Goal: Task Accomplishment & Management: Complete application form

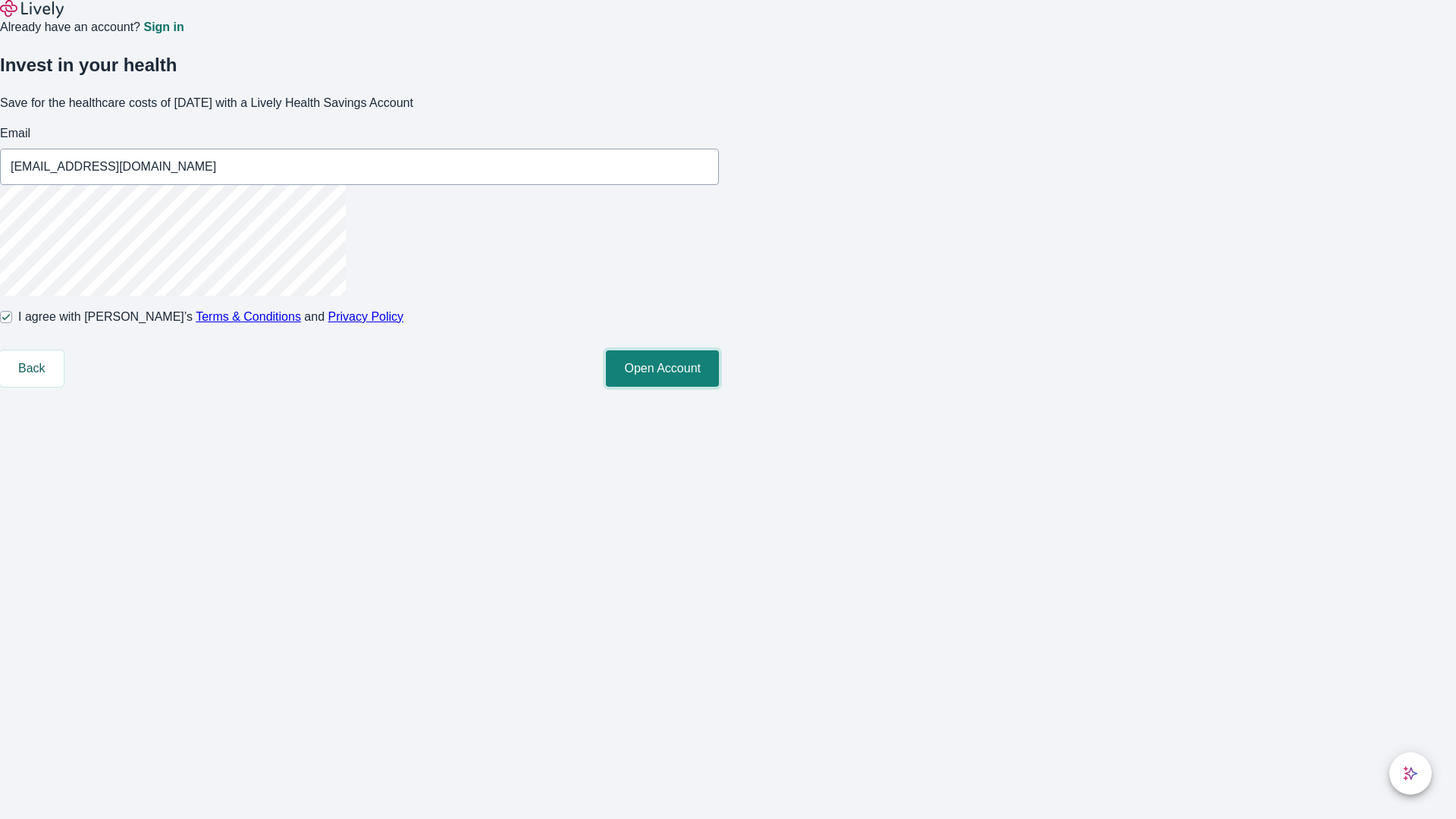
click at [719, 386] on button "Open Account" at bounding box center [662, 368] width 113 height 36
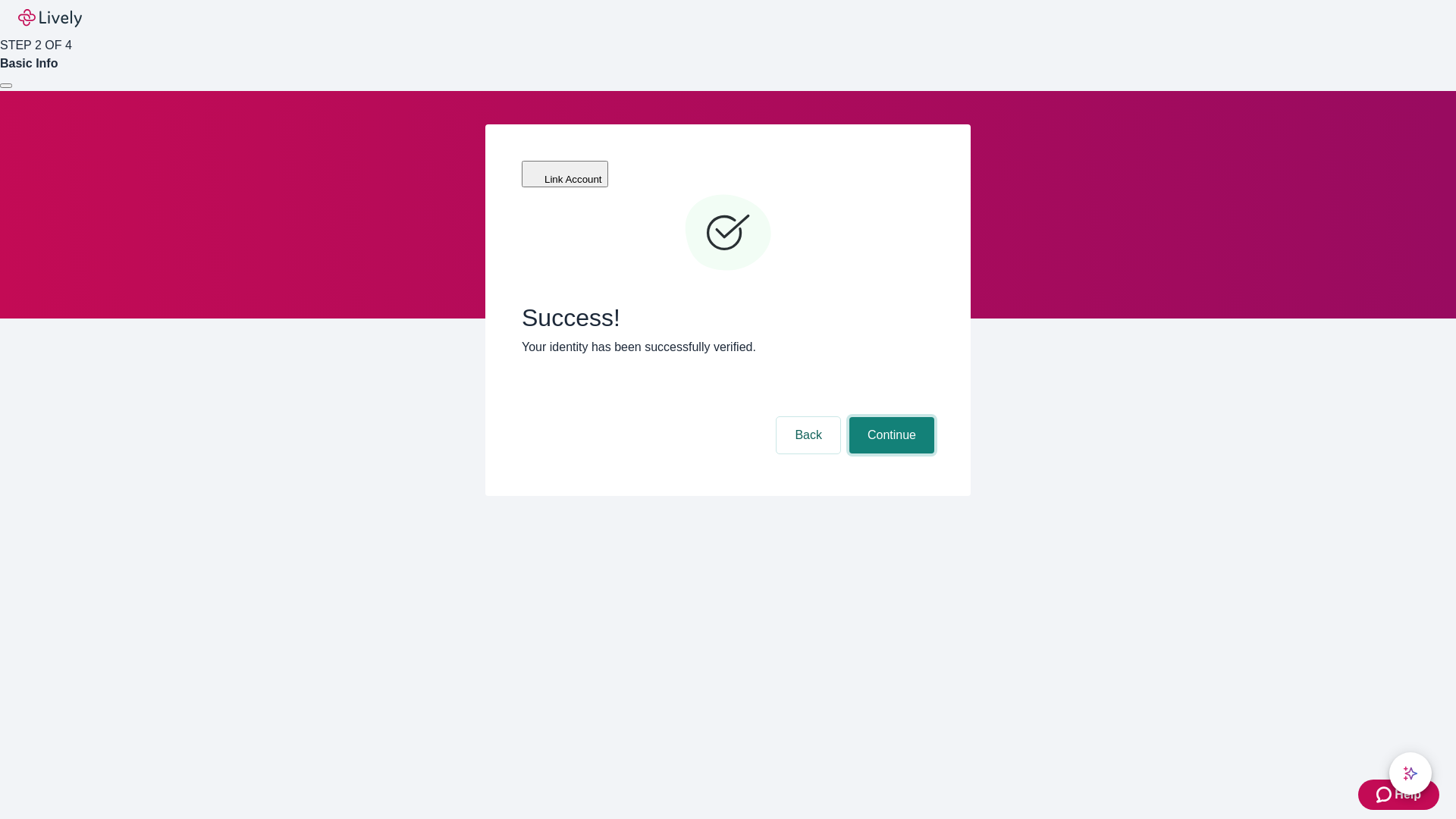
click at [889, 417] on button "Continue" at bounding box center [892, 435] width 85 height 36
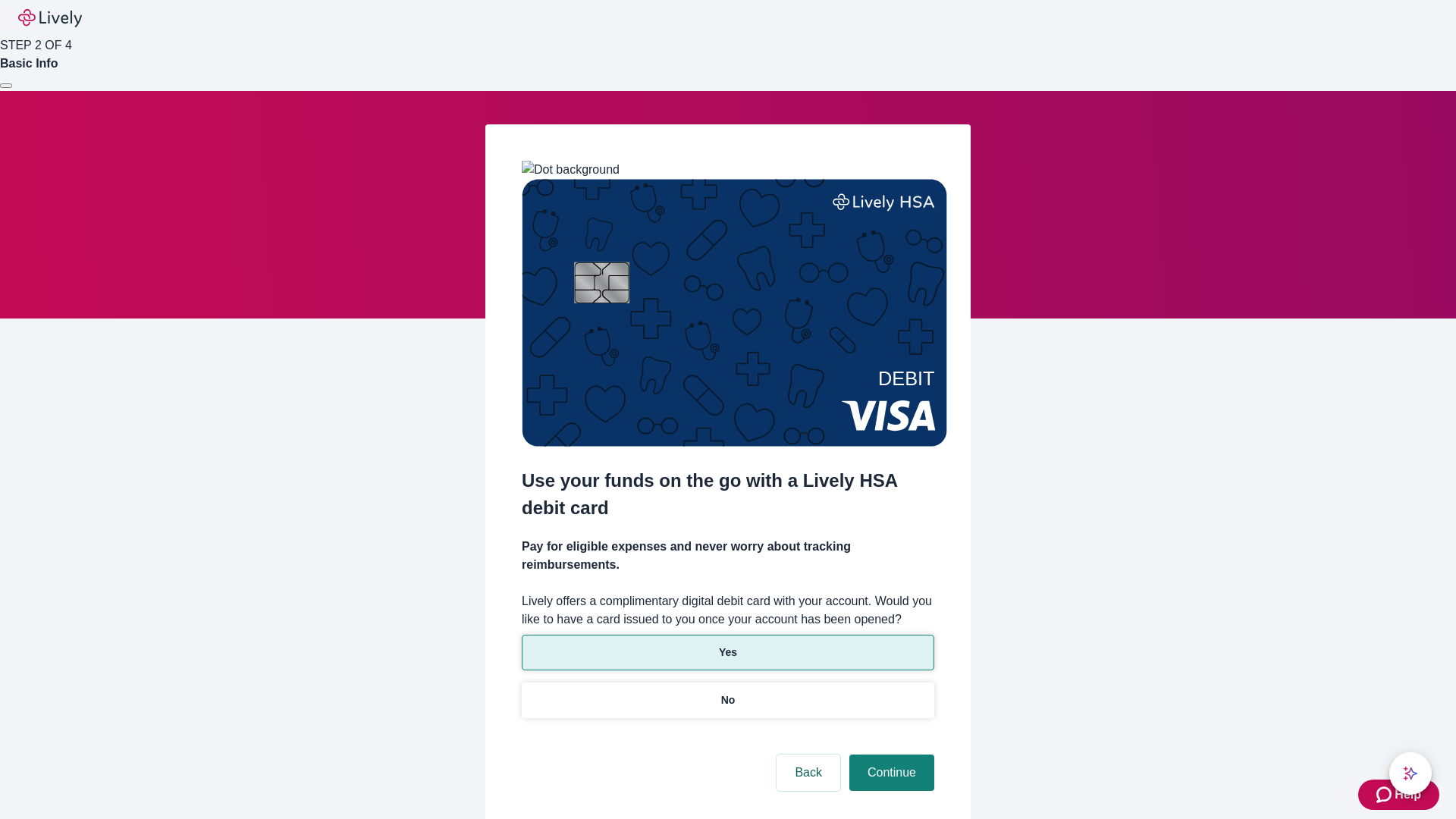
click at [727, 645] on p "Yes" at bounding box center [728, 652] width 19 height 16
click at [889, 755] on button "Continue" at bounding box center [892, 773] width 85 height 36
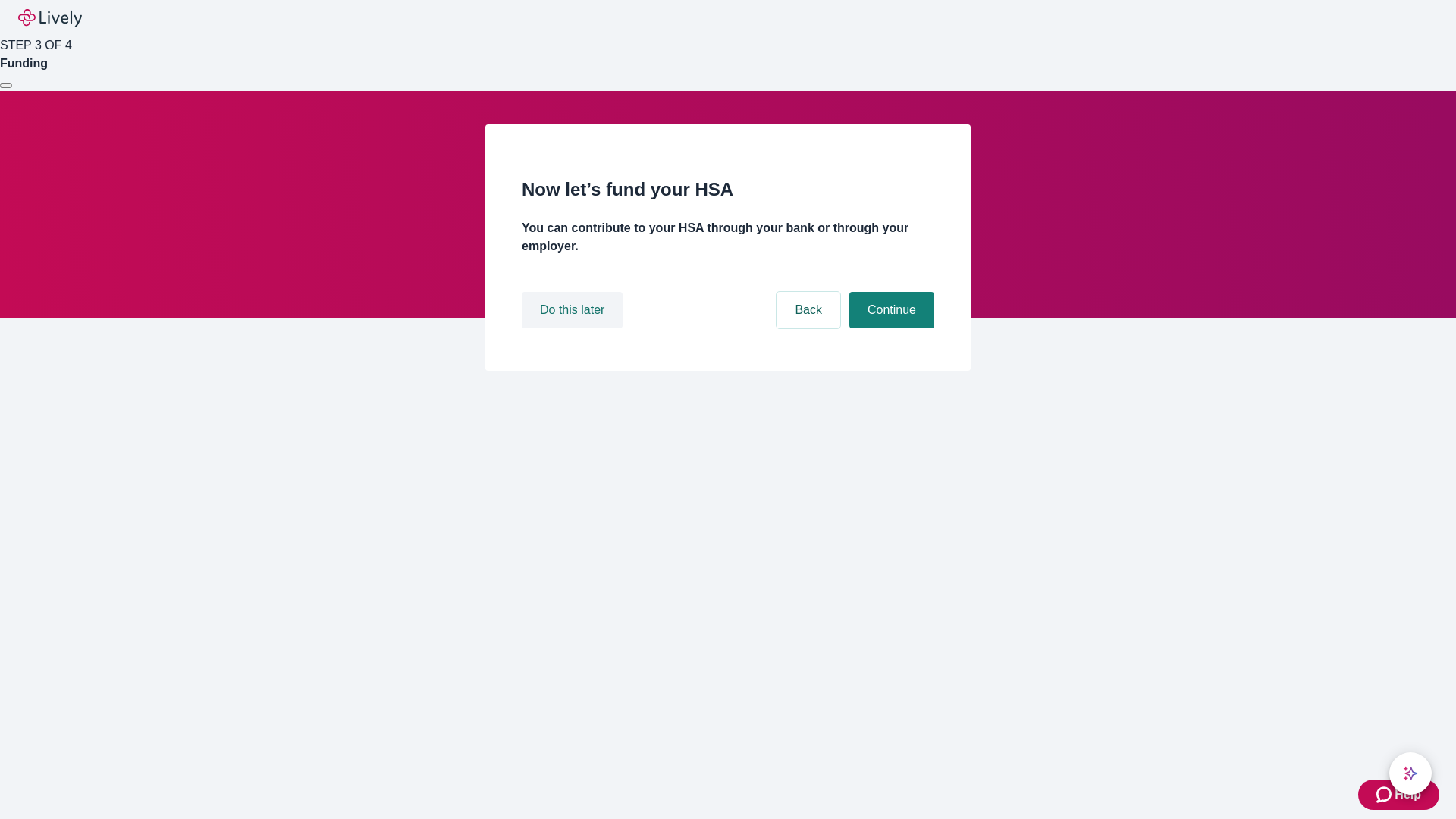
click at [574, 328] on button "Do this later" at bounding box center [571, 309] width 101 height 36
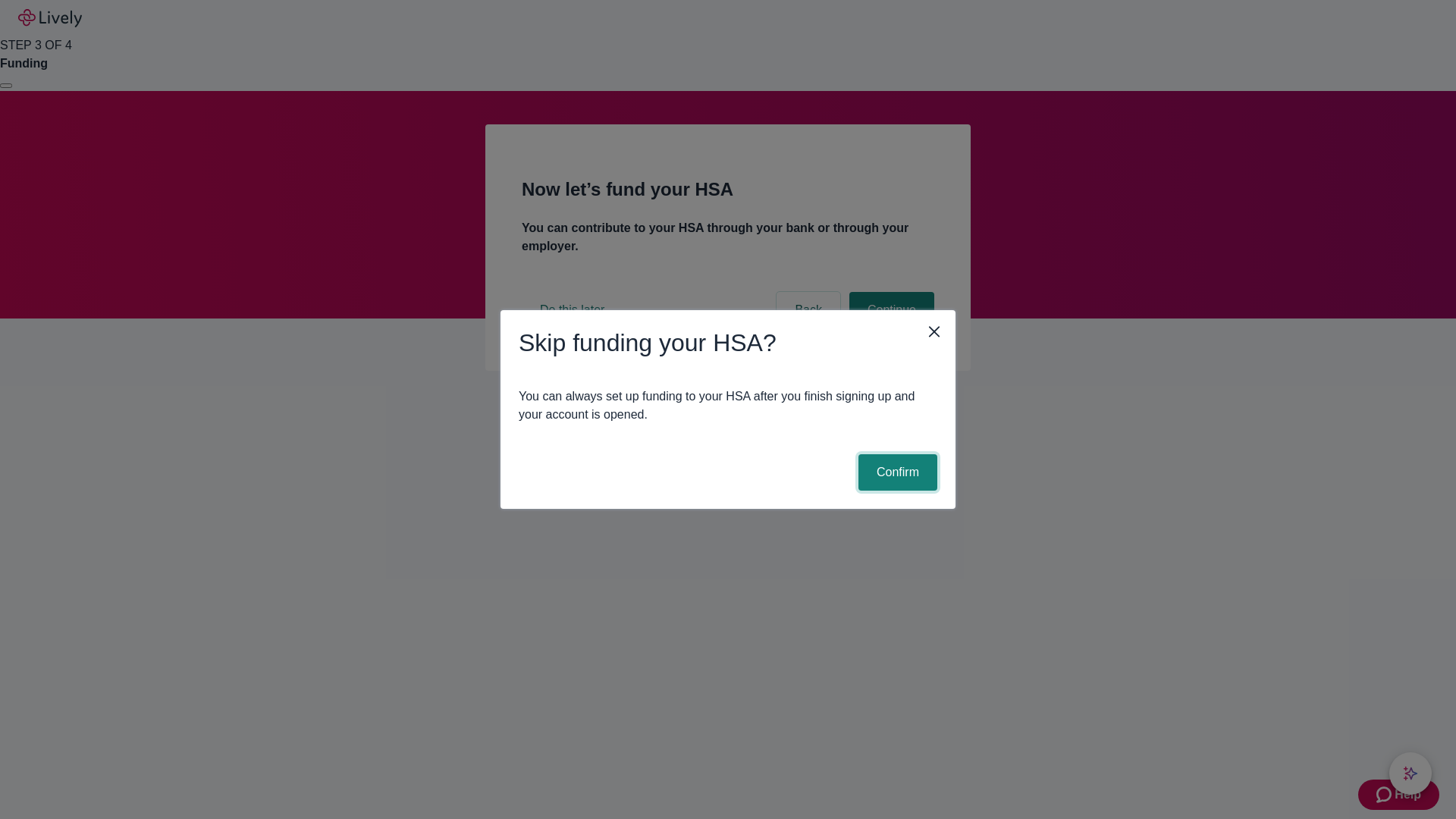
click at [896, 472] on button "Confirm" at bounding box center [897, 472] width 79 height 36
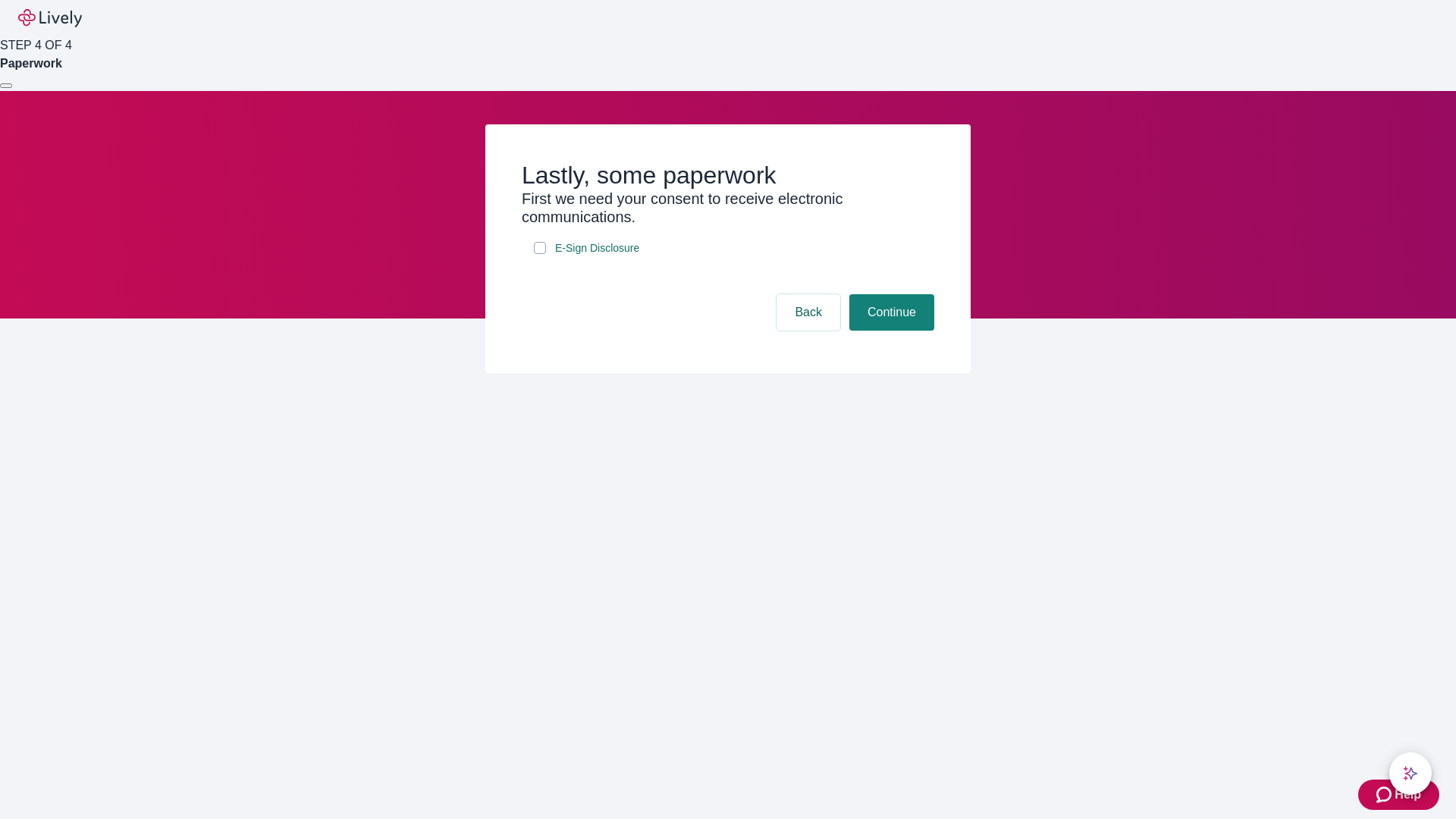
click at [540, 254] on input "E-Sign Disclosure" at bounding box center [539, 247] width 12 height 12
checkbox input "true"
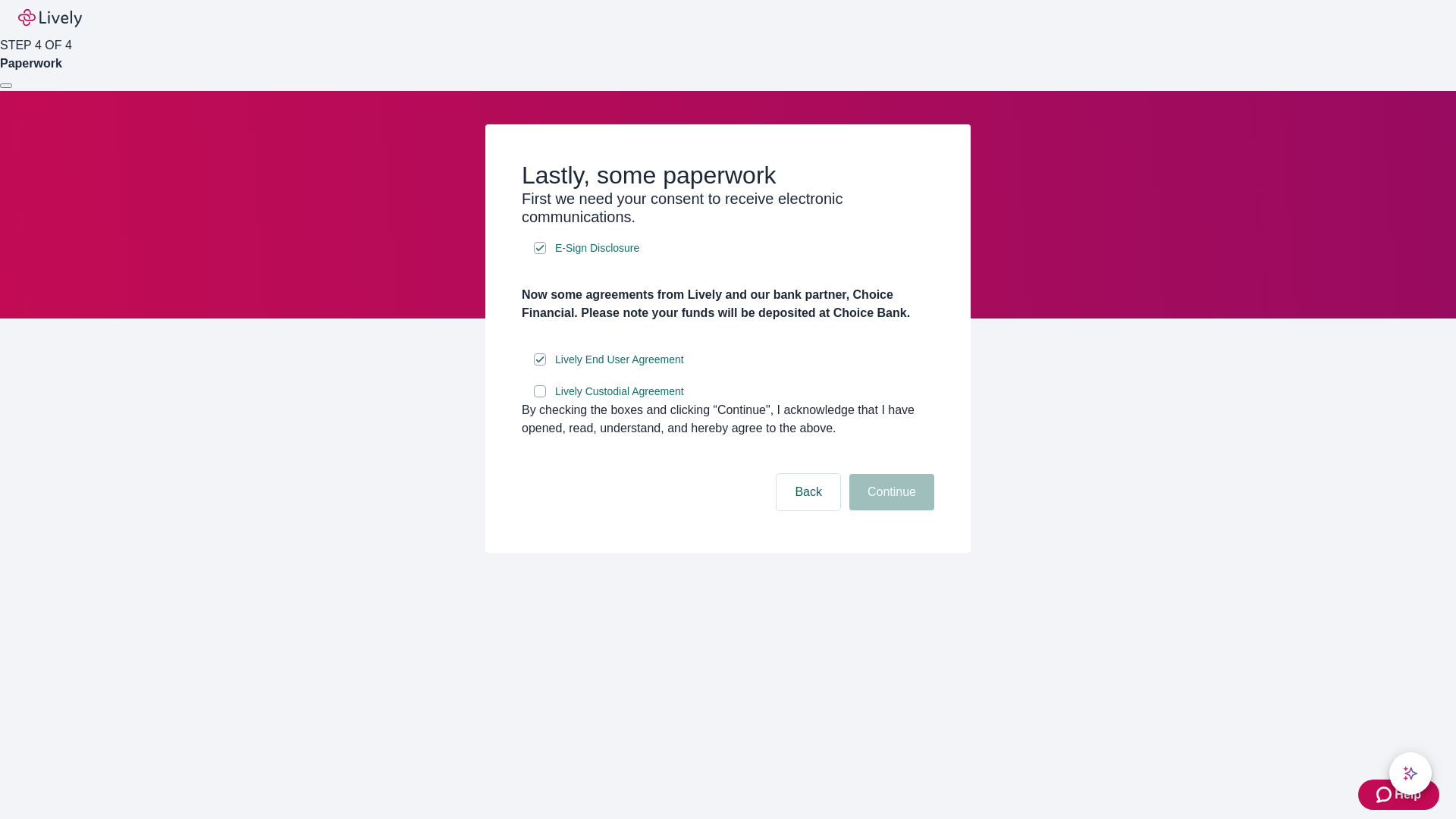
click at [540, 397] on input "Lively Custodial Agreement" at bounding box center [539, 391] width 12 height 12
checkbox input "true"
click at [889, 510] on button "Continue" at bounding box center [892, 492] width 85 height 36
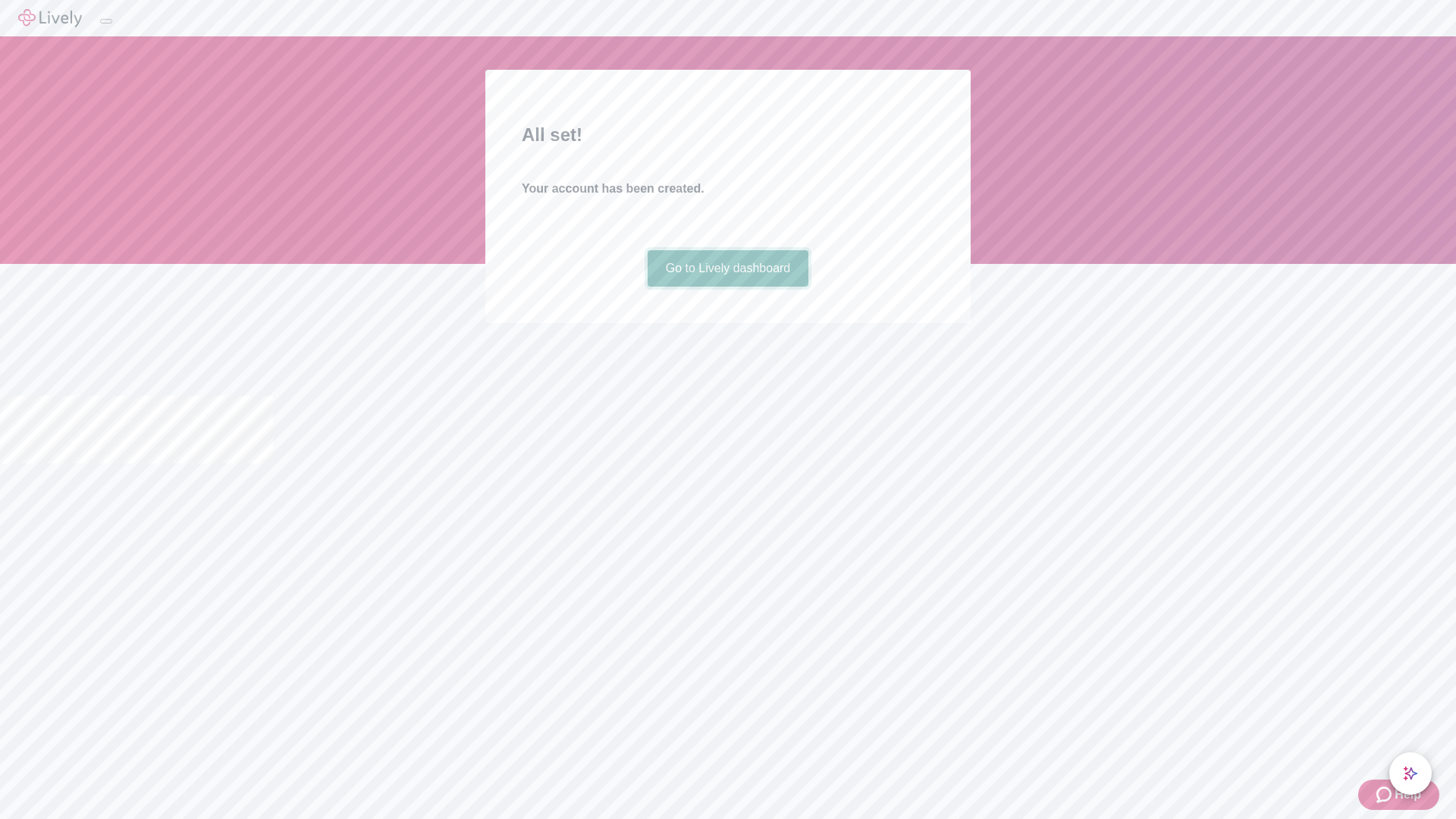
click at [727, 286] on link "Go to Lively dashboard" at bounding box center [728, 268] width 161 height 36
